Goal: Information Seeking & Learning: Learn about a topic

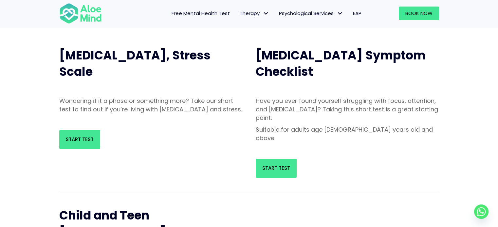
scroll to position [65, 0]
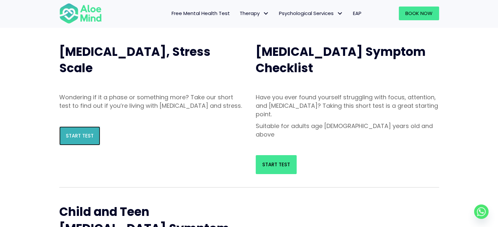
click at [69, 146] on link "Start Test" at bounding box center [79, 136] width 41 height 19
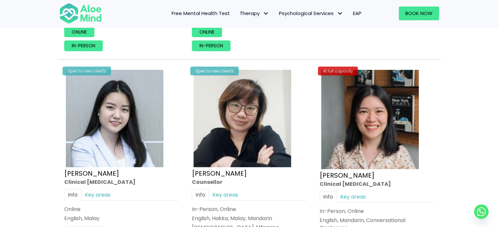
scroll to position [1996, 0]
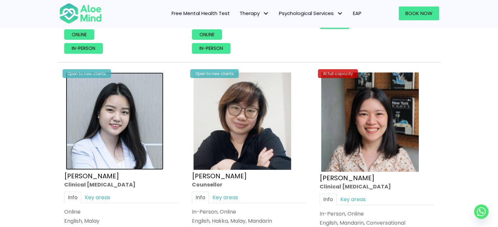
click at [113, 107] on img at bounding box center [115, 122] width 98 height 98
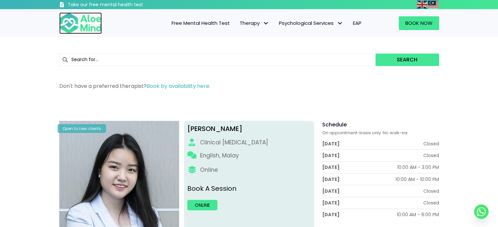
click at [69, 24] on img at bounding box center [80, 23] width 43 height 22
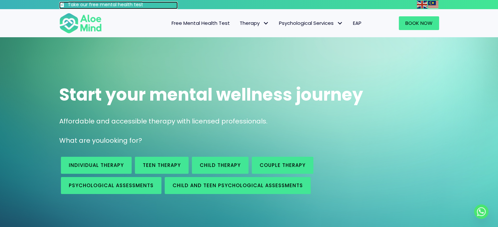
click at [96, 6] on h3 "Take our free mental health test" at bounding box center [123, 5] width 110 height 7
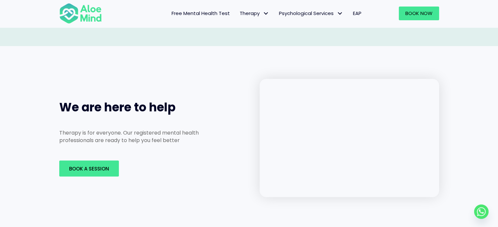
scroll to position [949, 0]
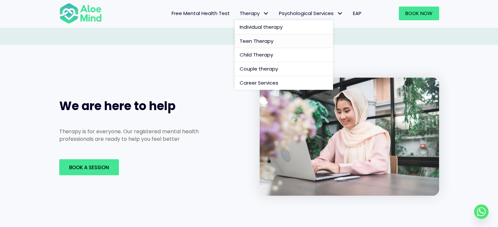
click at [257, 41] on span "Teen Therapy" at bounding box center [257, 41] width 34 height 7
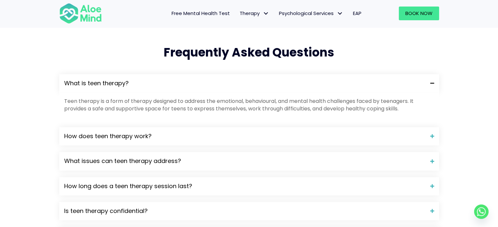
scroll to position [556, 0]
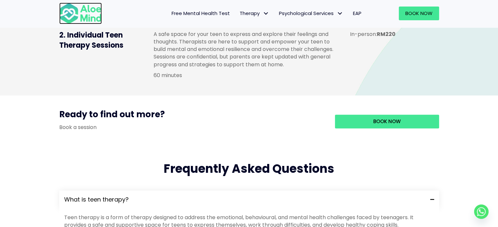
click at [95, 10] on img at bounding box center [80, 14] width 43 height 22
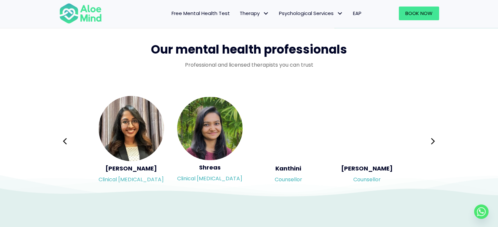
scroll to position [1047, 0]
